Goal: Register for event/course

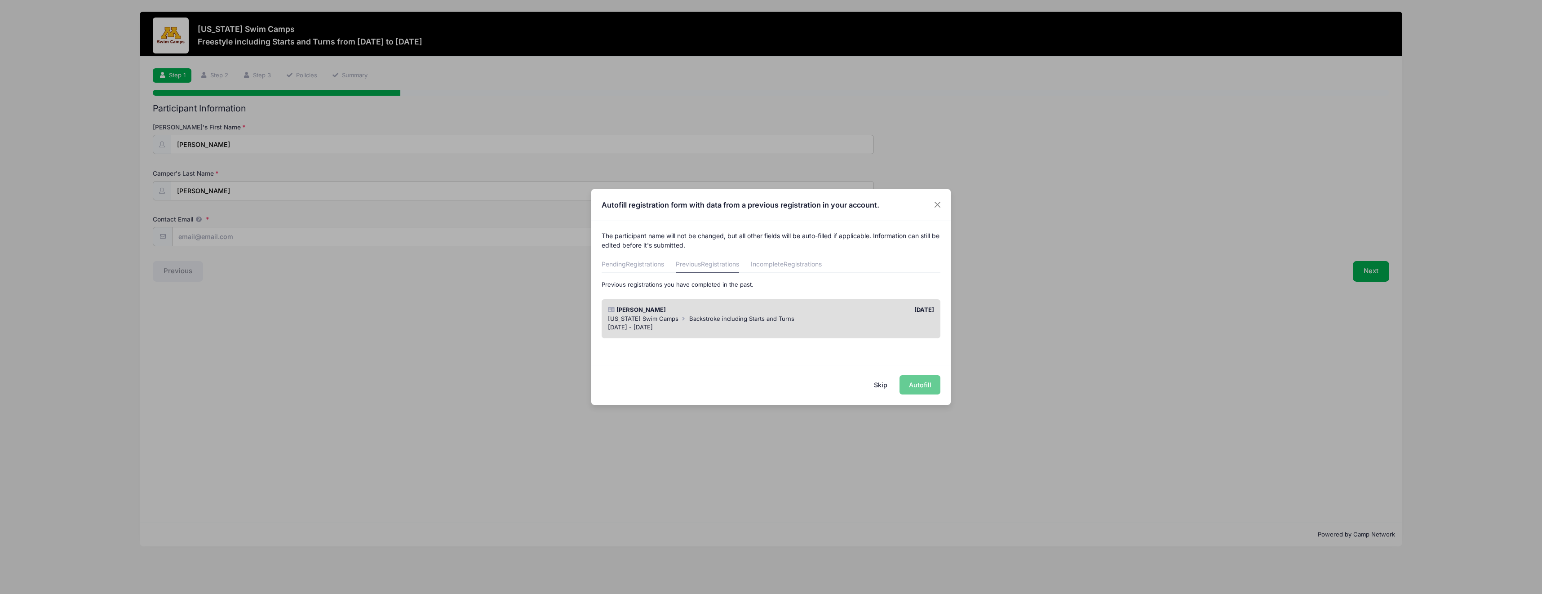
click at [926, 385] on div "Skip Autofill" at bounding box center [770, 385] width 359 height 40
click at [922, 384] on div "Skip Autofill" at bounding box center [770, 385] width 359 height 40
click at [663, 265] on span "Registrations" at bounding box center [645, 264] width 38 height 8
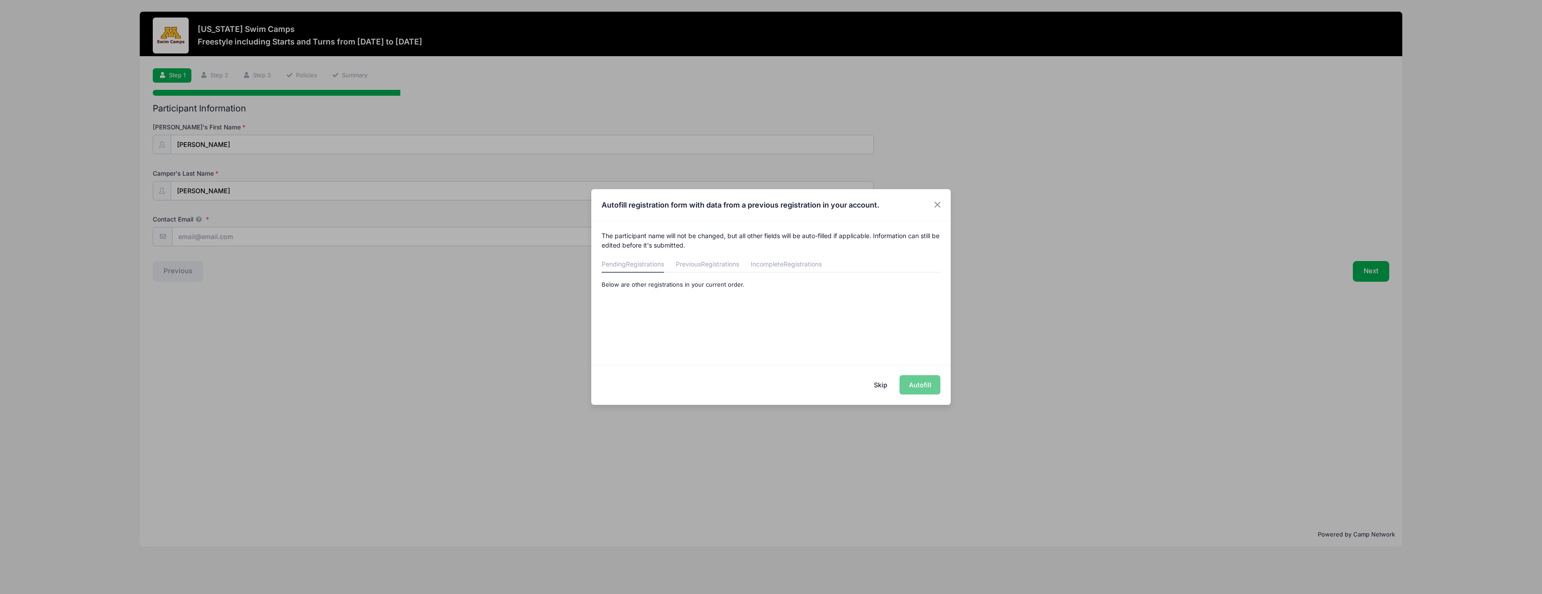
click at [687, 263] on link "Previous Registrations" at bounding box center [707, 265] width 63 height 16
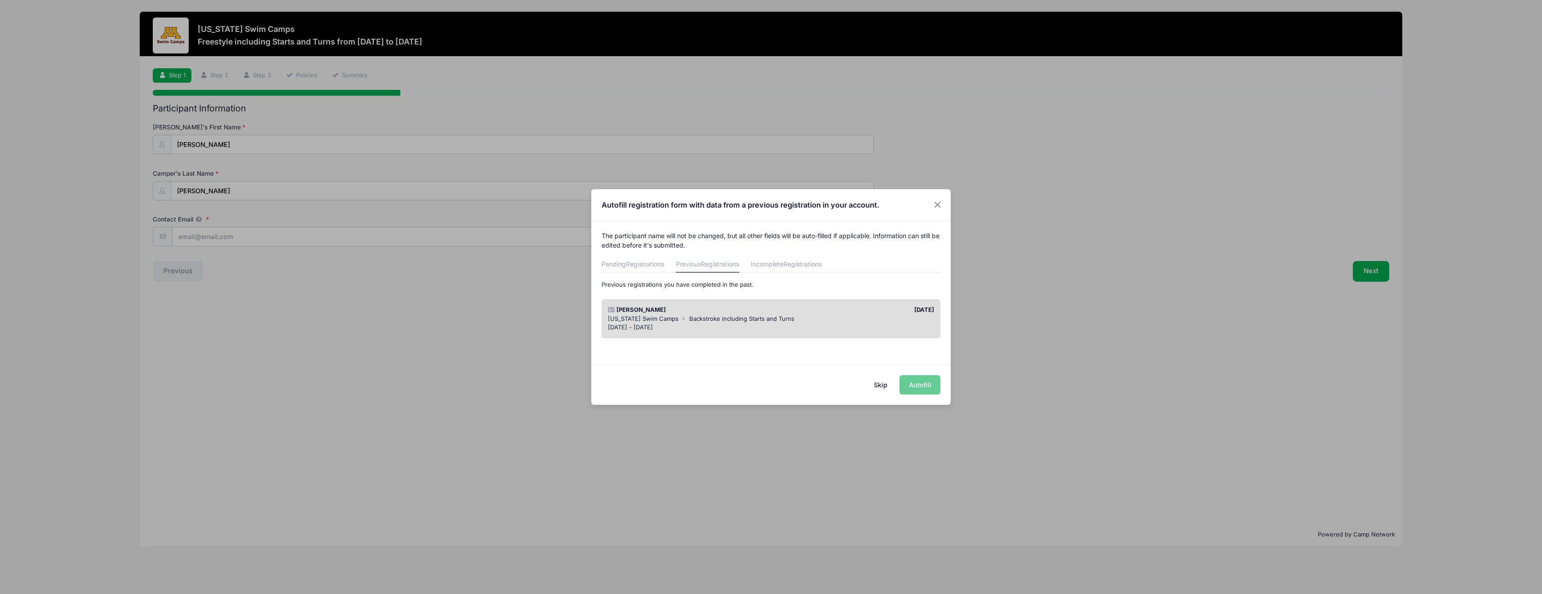
click at [915, 384] on div "Skip Autofill" at bounding box center [770, 385] width 359 height 40
click at [838, 310] on div "[DATE]" at bounding box center [855, 310] width 168 height 9
click at [914, 383] on button "Autofill" at bounding box center [920, 384] width 41 height 19
type input "[EMAIL_ADDRESS][DOMAIN_NAME]"
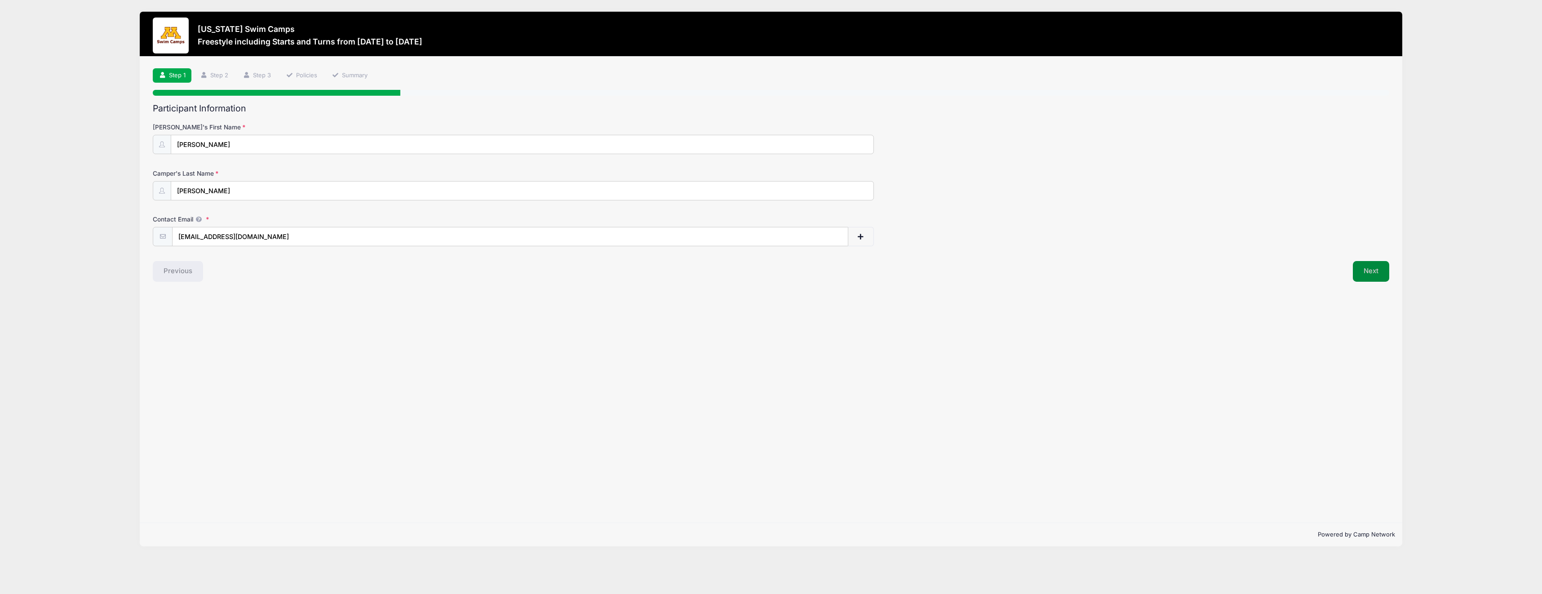
click at [1372, 279] on button "Next" at bounding box center [1371, 271] width 36 height 21
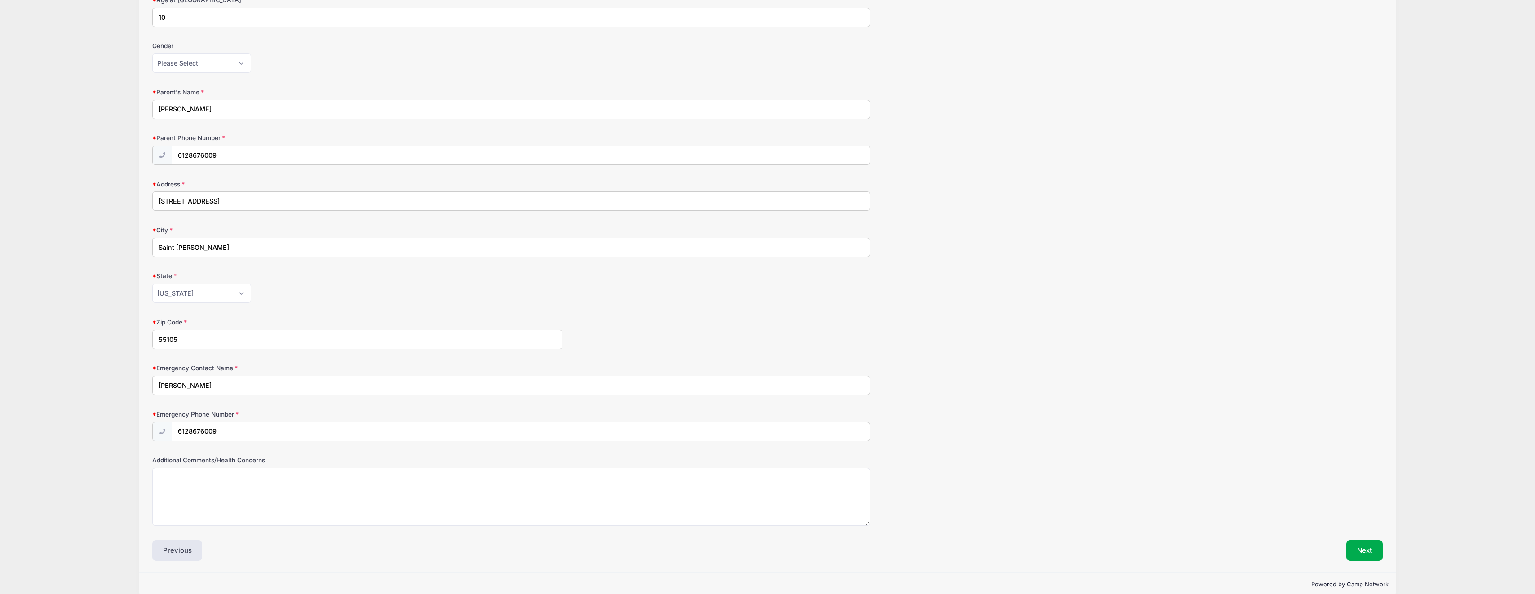
scroll to position [187, 0]
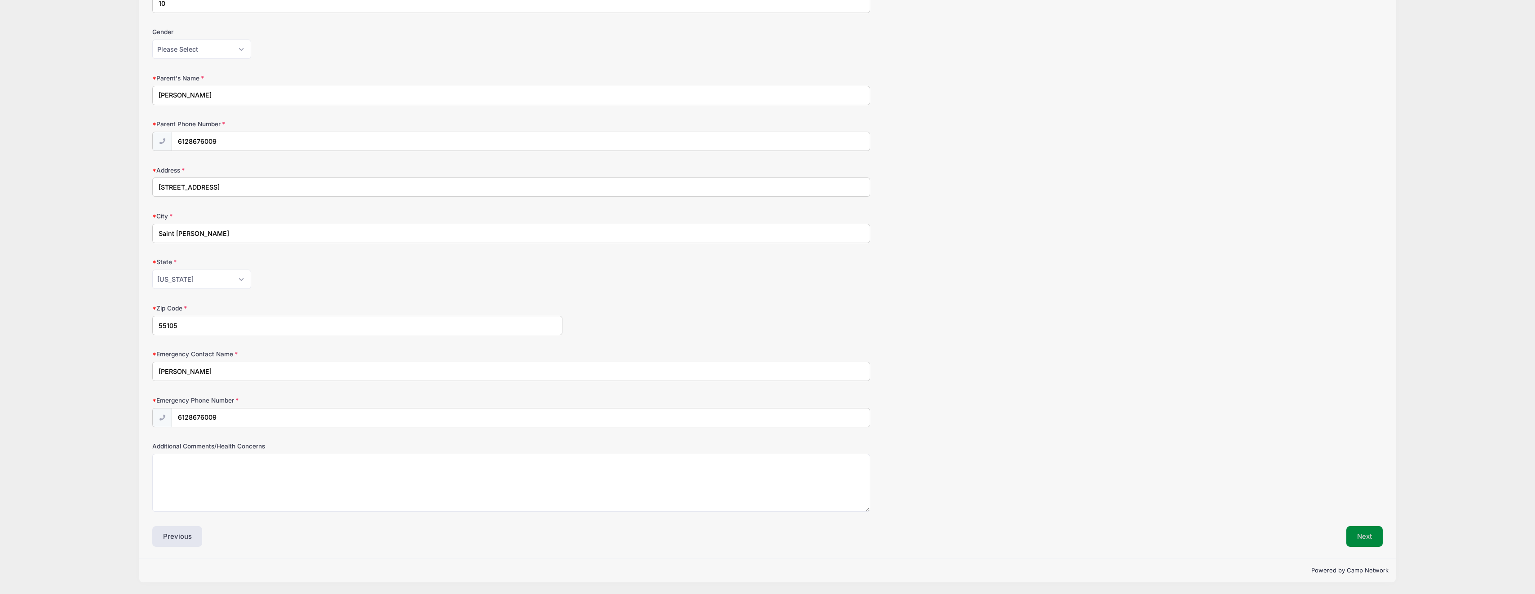
click at [1361, 536] on button "Next" at bounding box center [1365, 536] width 36 height 21
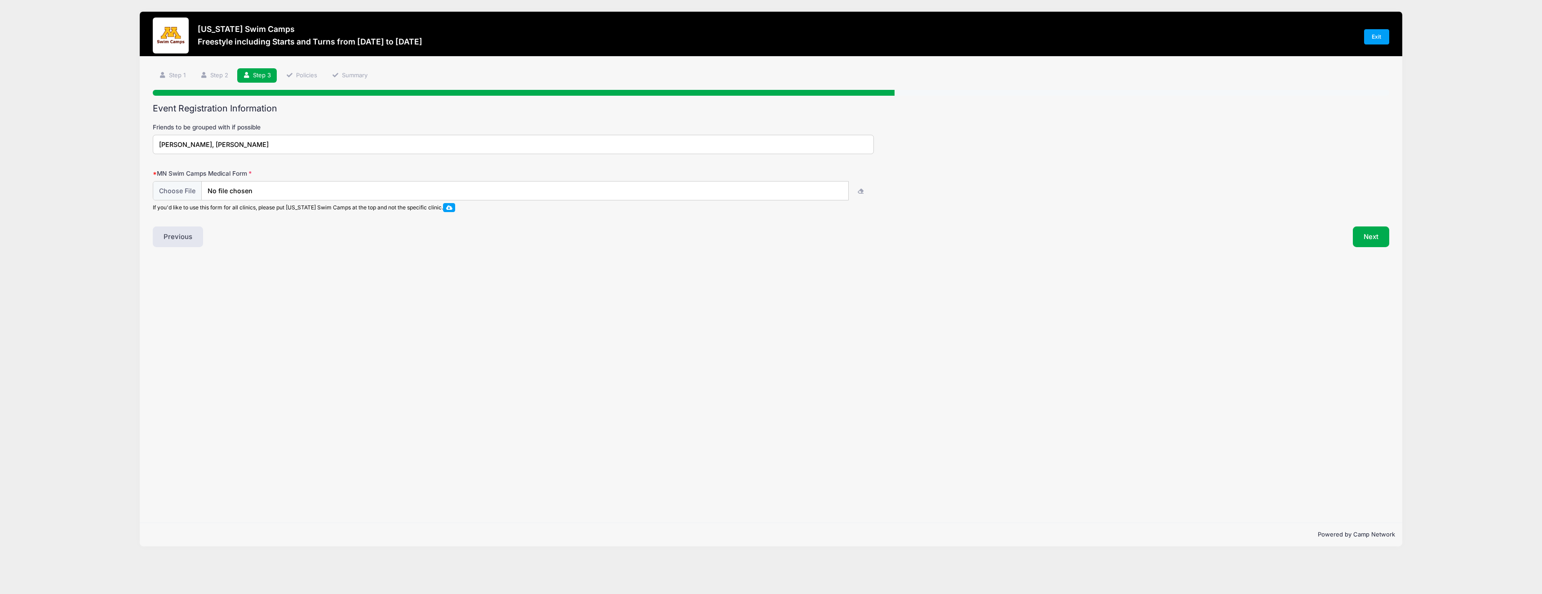
scroll to position [0, 0]
click at [288, 142] on input "[PERSON_NAME], [PERSON_NAME]" at bounding box center [513, 144] width 721 height 19
type input "[PERSON_NAME] (if he attends)"
click at [250, 191] on input "file" at bounding box center [500, 191] width 695 height 19
type input "C:\fakepath\[PERSON_NAME] swim camp med release form - [DATE] 15.38.30.pdf"
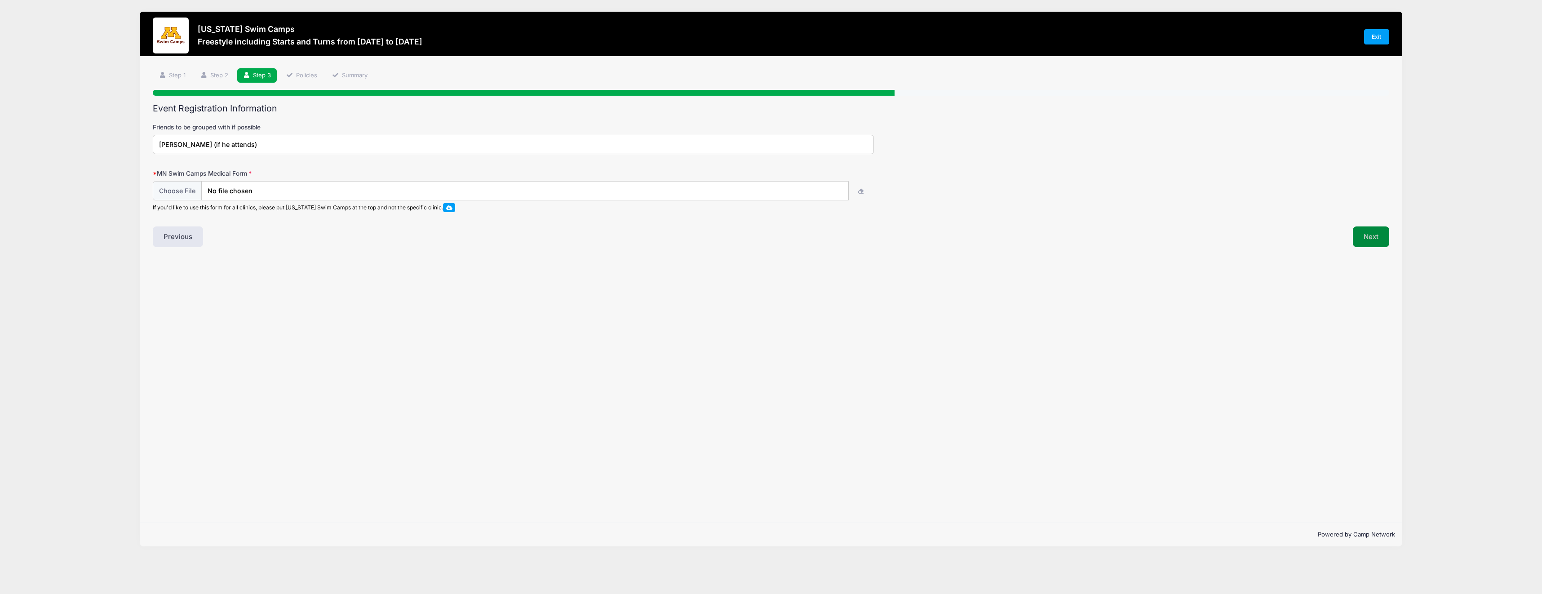
click at [1365, 233] on button "Next" at bounding box center [1371, 236] width 36 height 21
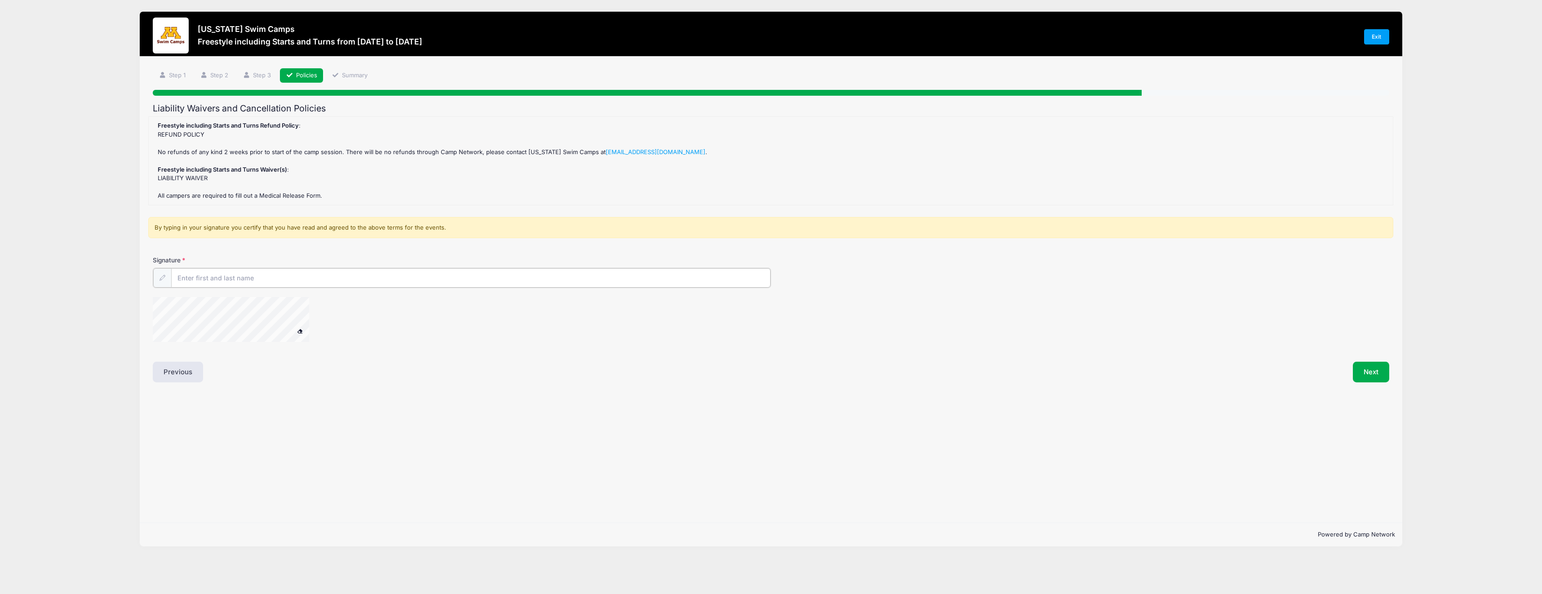
click at [473, 275] on input "Signature" at bounding box center [470, 277] width 599 height 19
type input "[PERSON_NAME]"
click at [1374, 374] on button "Next" at bounding box center [1371, 371] width 36 height 21
click at [199, 276] on input "[PERSON_NAME]" at bounding box center [470, 277] width 599 height 19
click at [1365, 372] on button "Next" at bounding box center [1371, 371] width 36 height 21
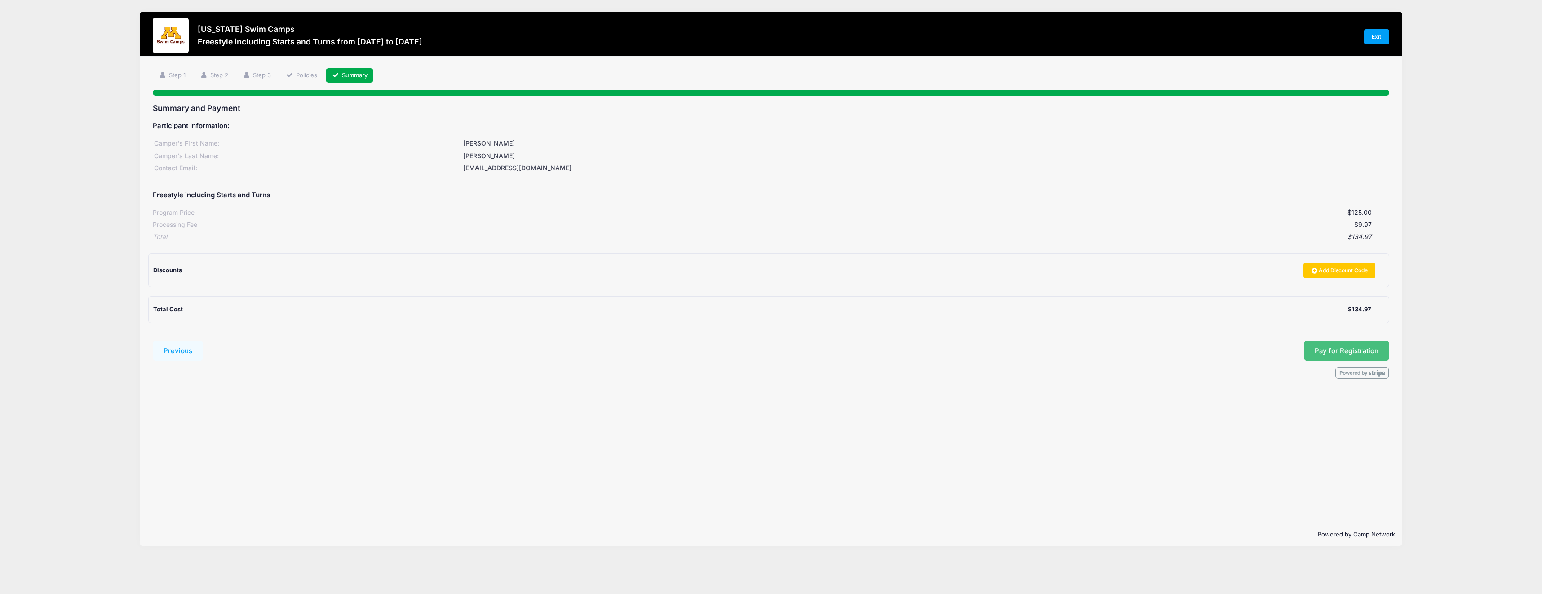
click at [1321, 355] on button "Pay for Registration" at bounding box center [1346, 351] width 85 height 21
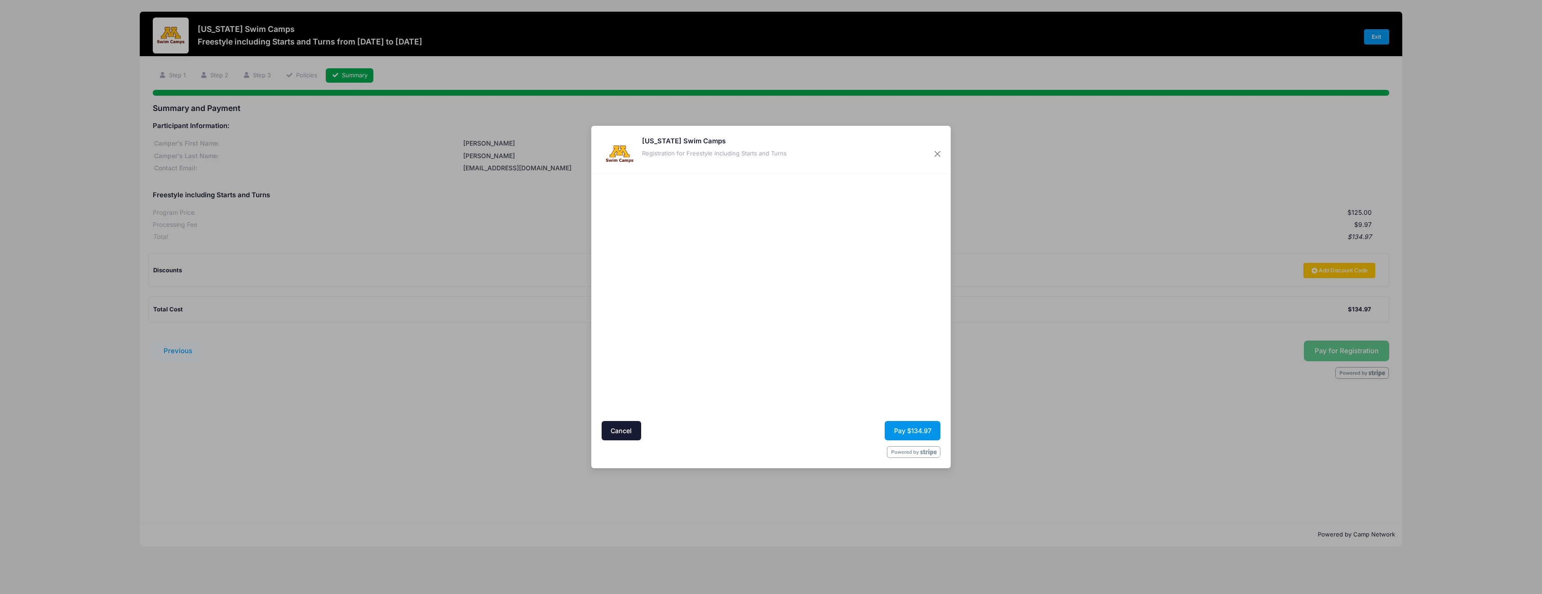
click at [899, 427] on button "Pay $134.97" at bounding box center [913, 430] width 56 height 19
